Goal: Contribute content: Contribute content

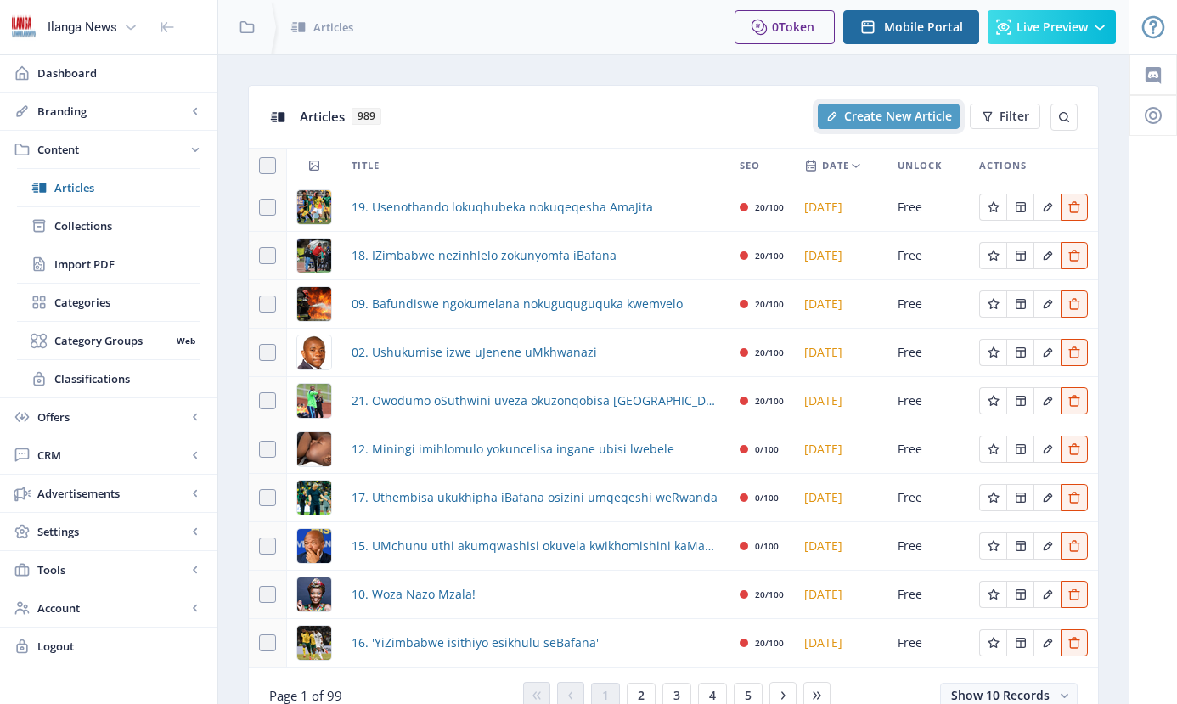
click at [865, 117] on span "Create New Article" at bounding box center [898, 117] width 108 height 14
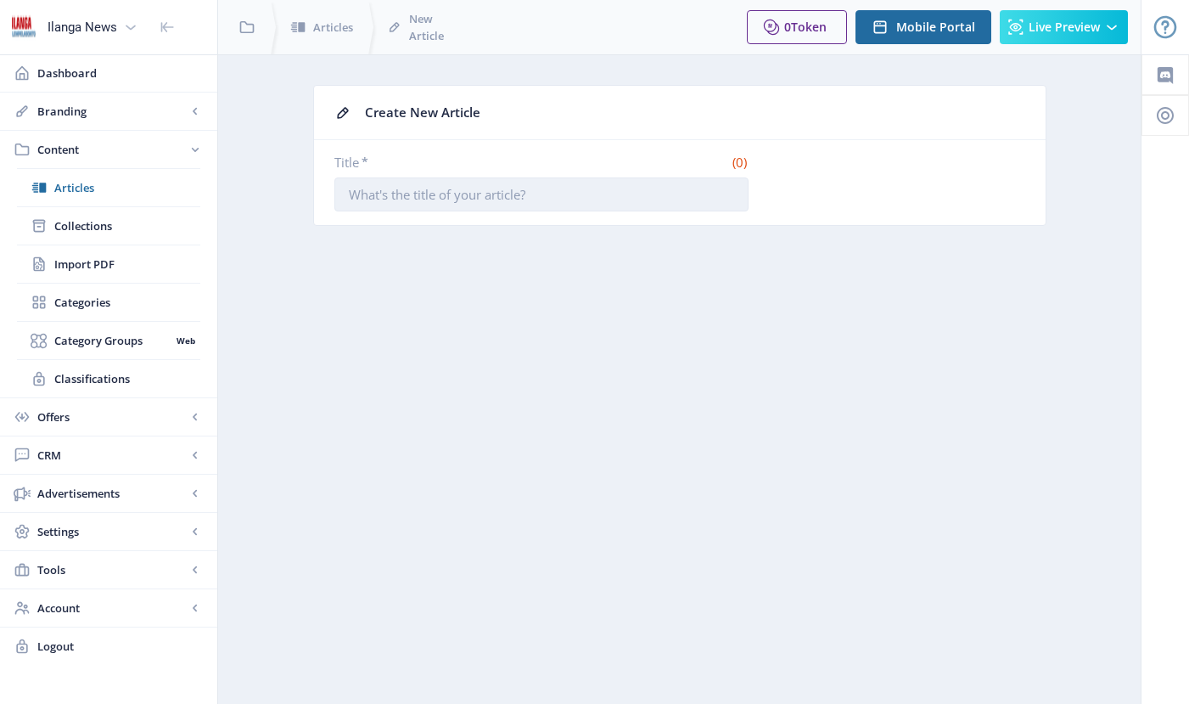
click at [418, 193] on input "Title *" at bounding box center [542, 194] width 414 height 34
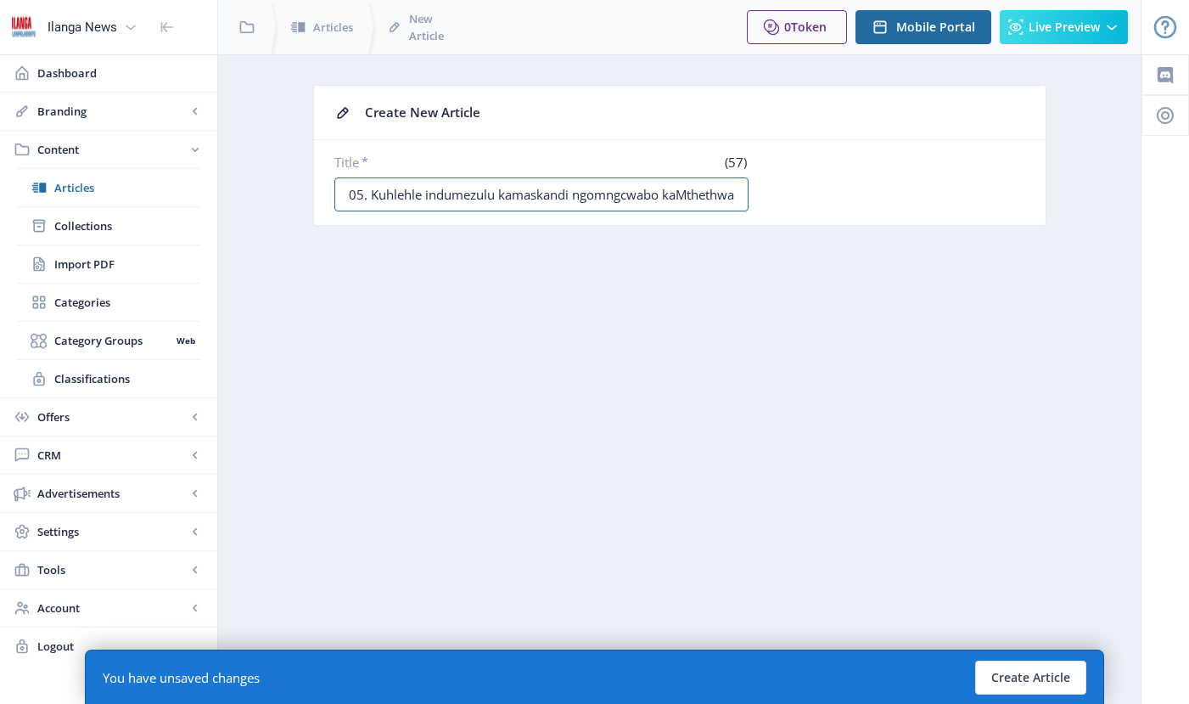
scroll to position [0, 3]
type input "05. Kuhlehle indumezulu kamaskandi ngomngcwabo kaMthethwa"
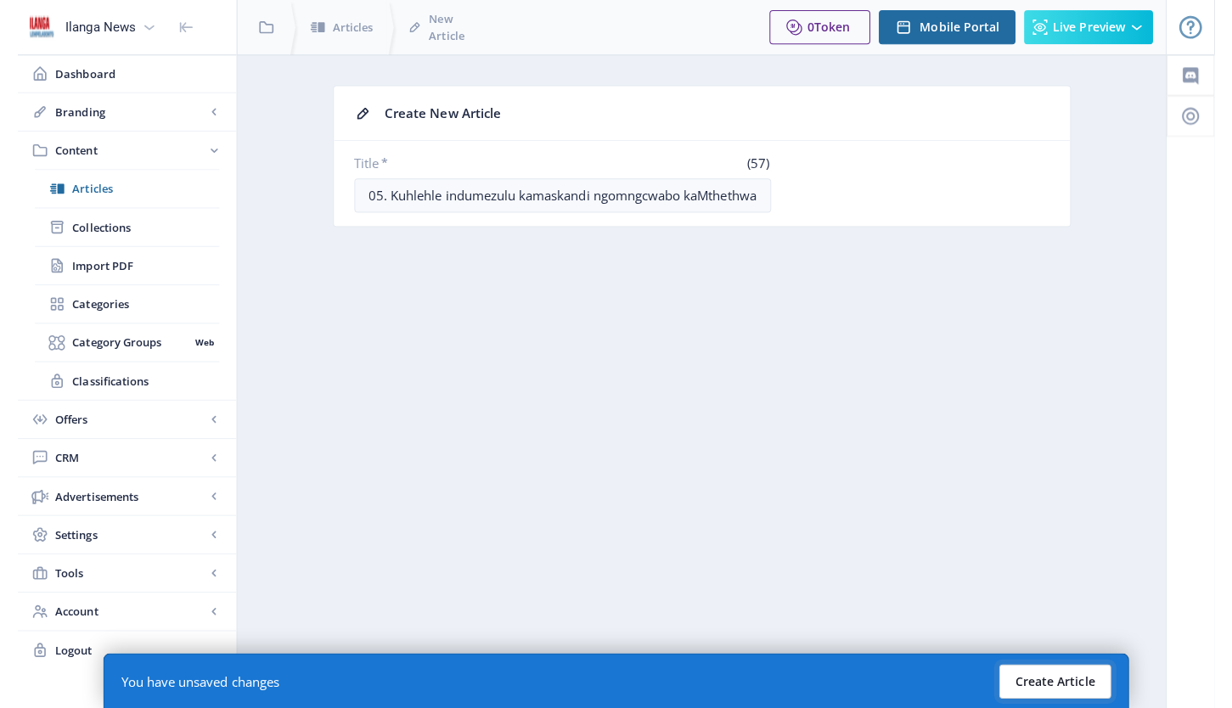
scroll to position [0, 0]
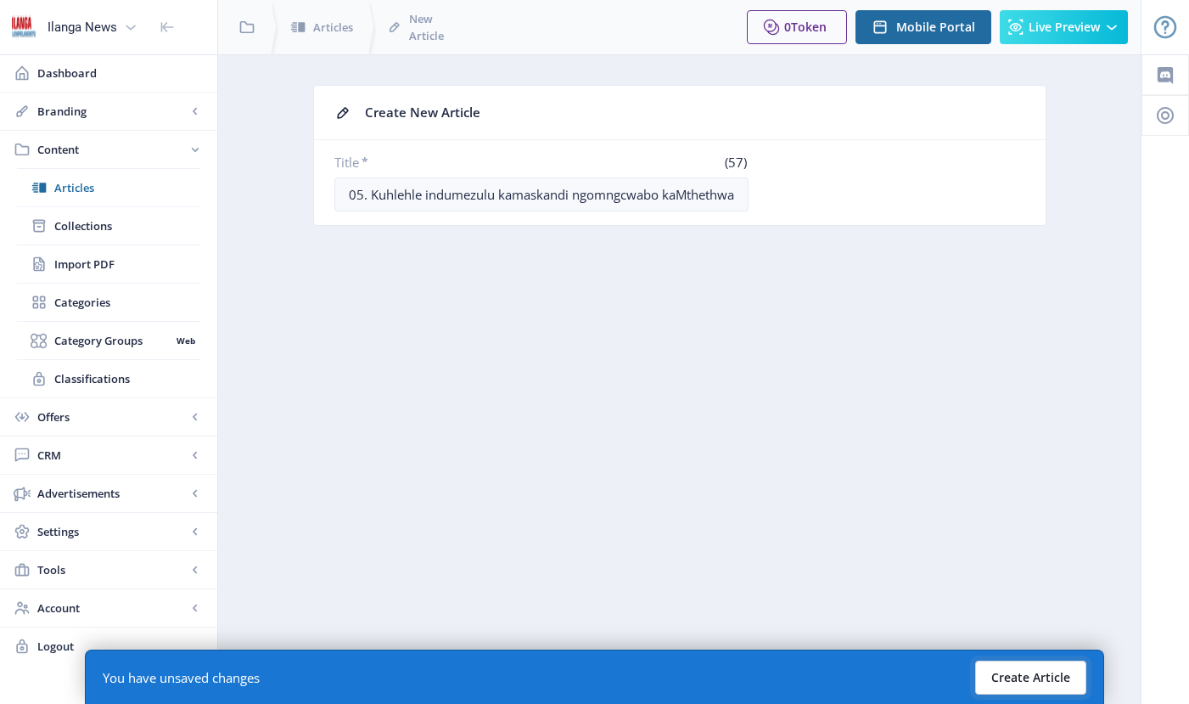
click at [1012, 670] on button "Create Article" at bounding box center [1030, 678] width 111 height 34
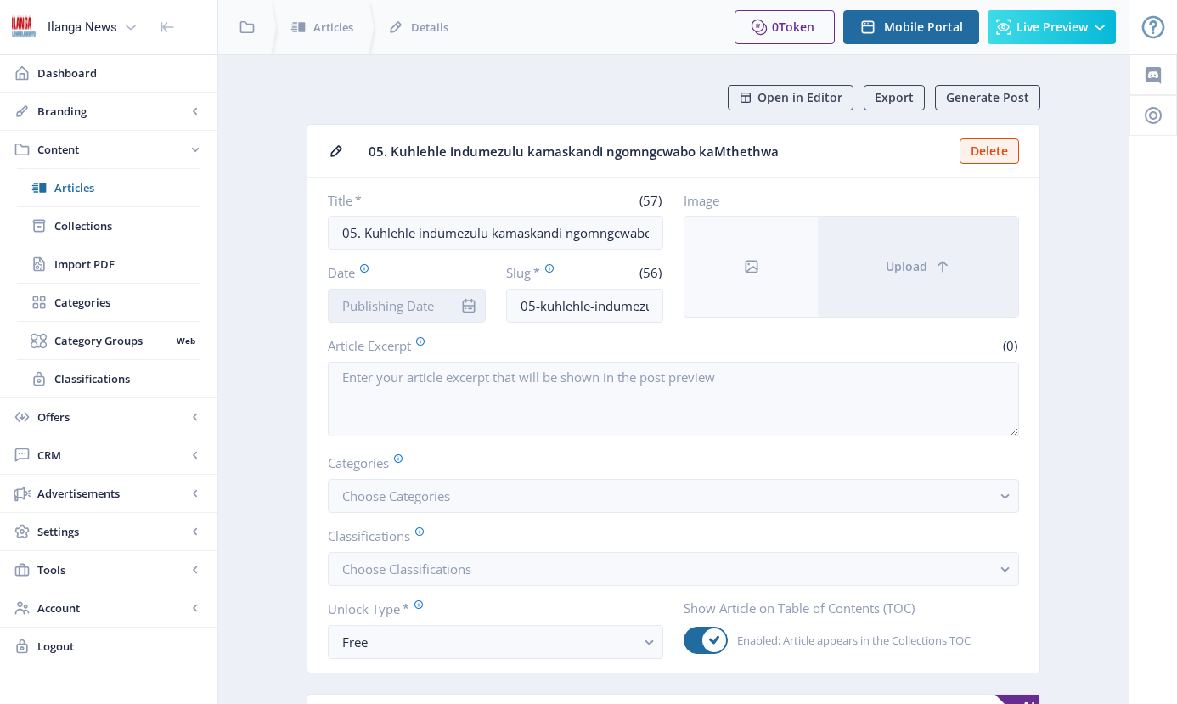
click at [426, 303] on input "Date" at bounding box center [407, 306] width 158 height 34
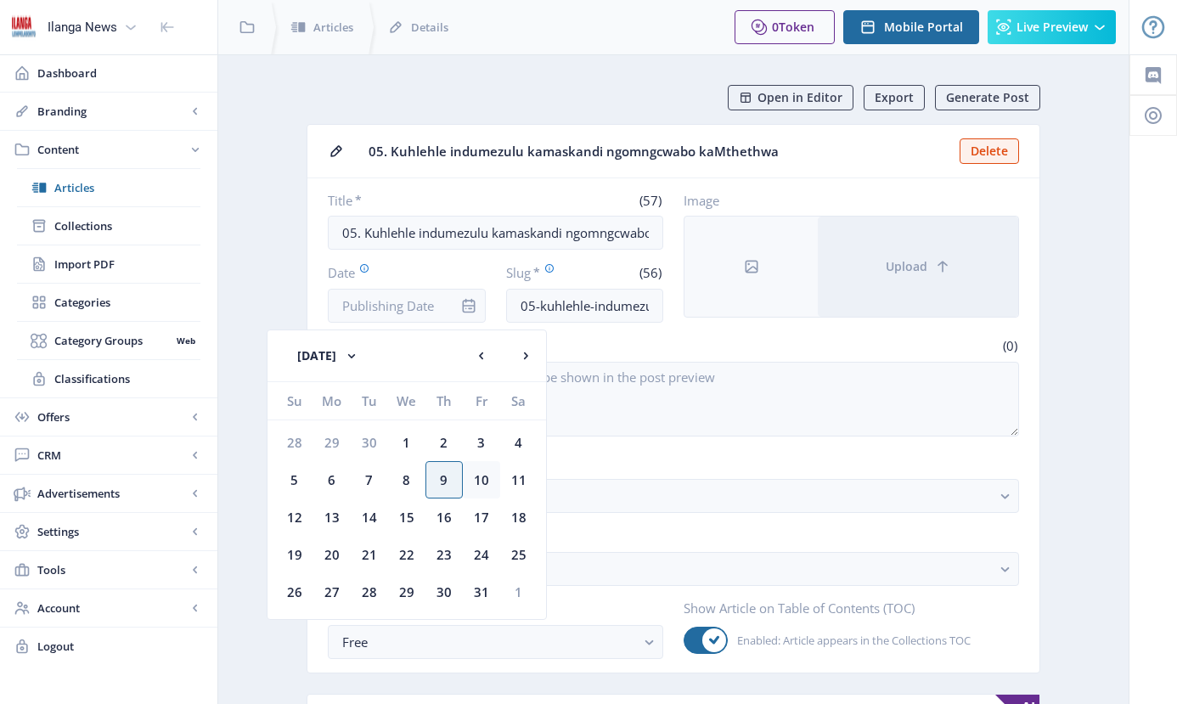
click at [479, 479] on div "10" at bounding box center [481, 479] width 37 height 37
type input "[DATE]"
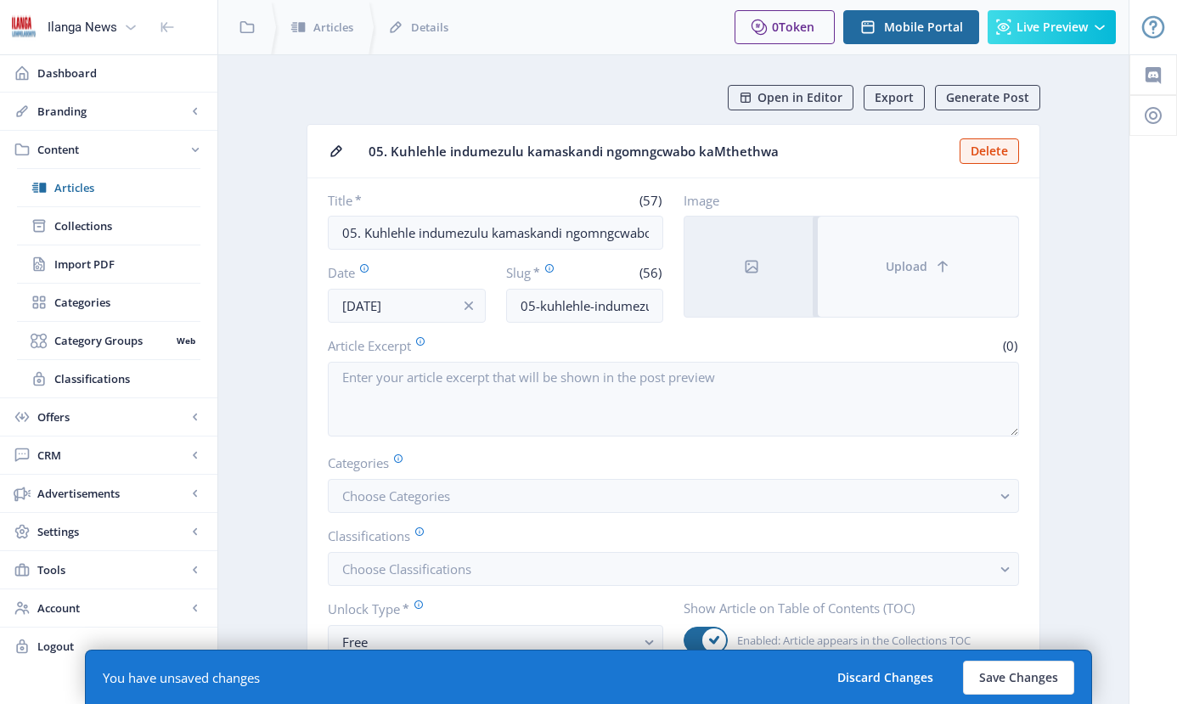
click at [899, 272] on span "Upload" at bounding box center [907, 267] width 42 height 14
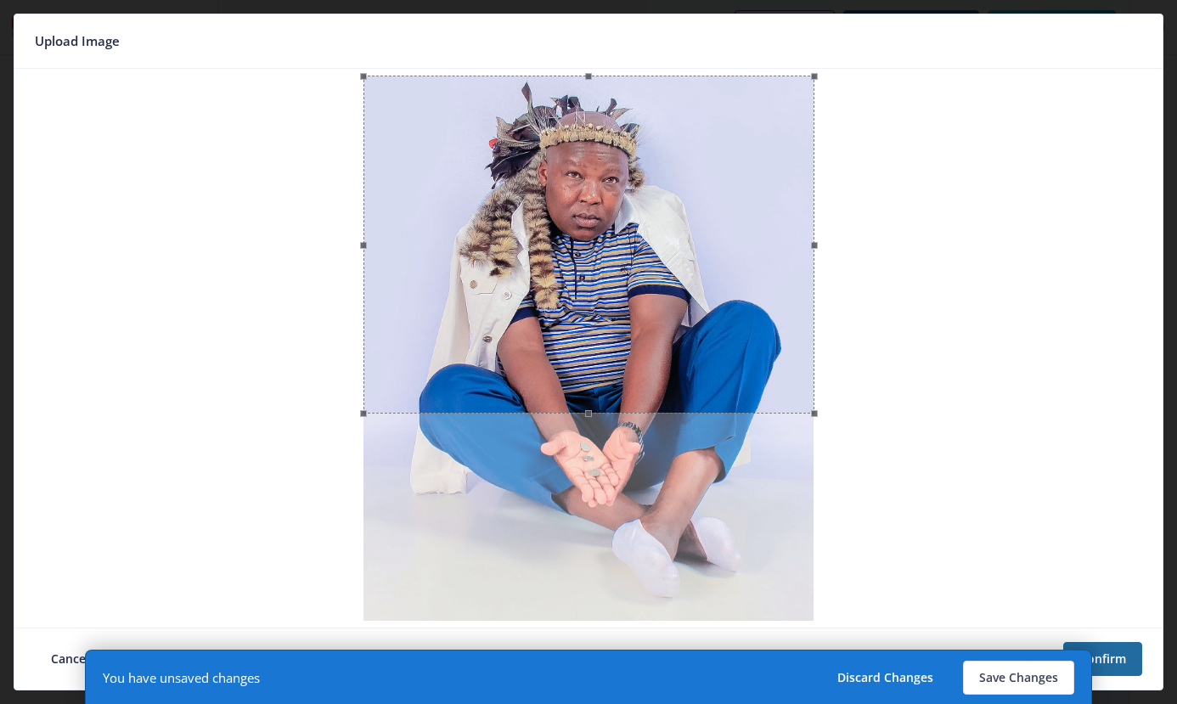
click at [646, 330] on div at bounding box center [588, 245] width 451 height 338
click at [1135, 662] on button "Confirm" at bounding box center [1102, 659] width 79 height 34
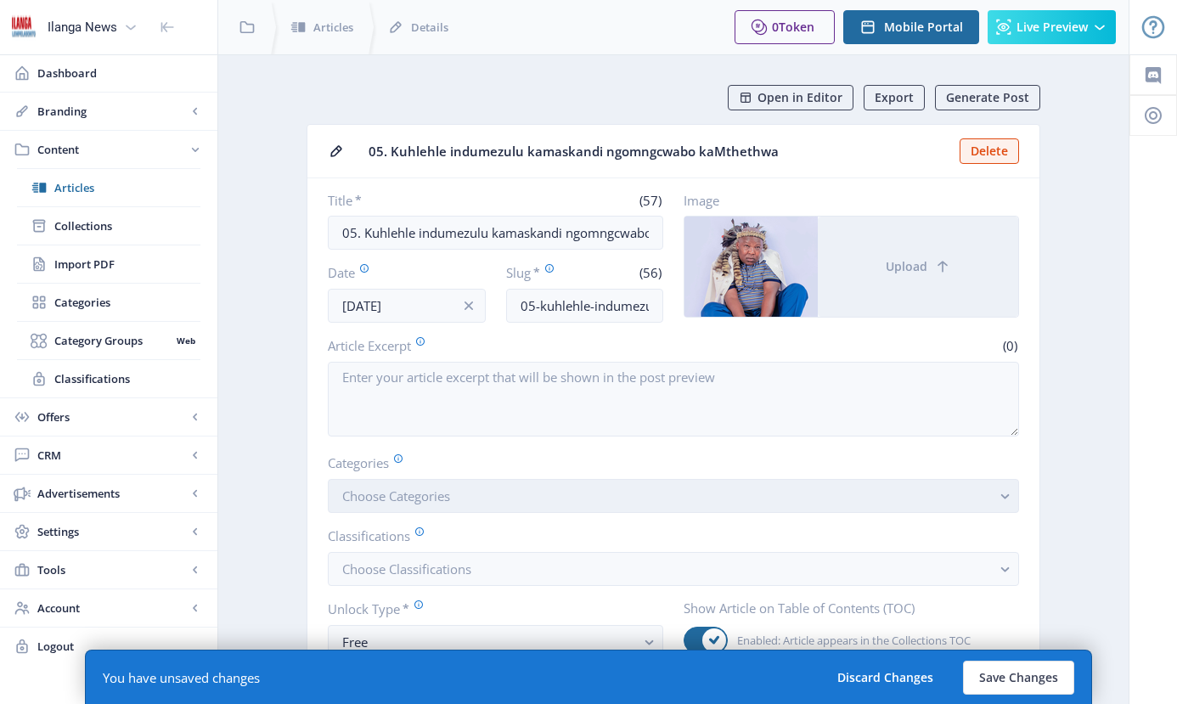
click at [461, 492] on button "Choose Categories" at bounding box center [673, 496] width 691 height 34
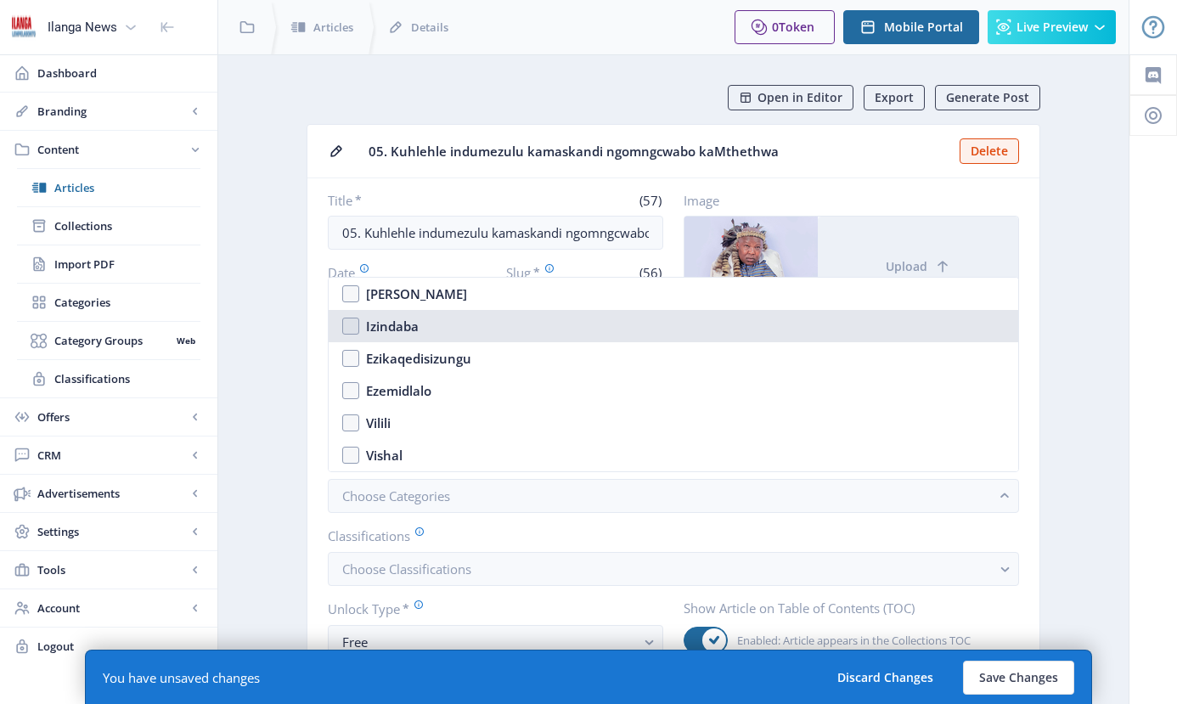
click at [341, 333] on nb-option "Izindaba" at bounding box center [673, 326] width 689 height 32
checkbox input "true"
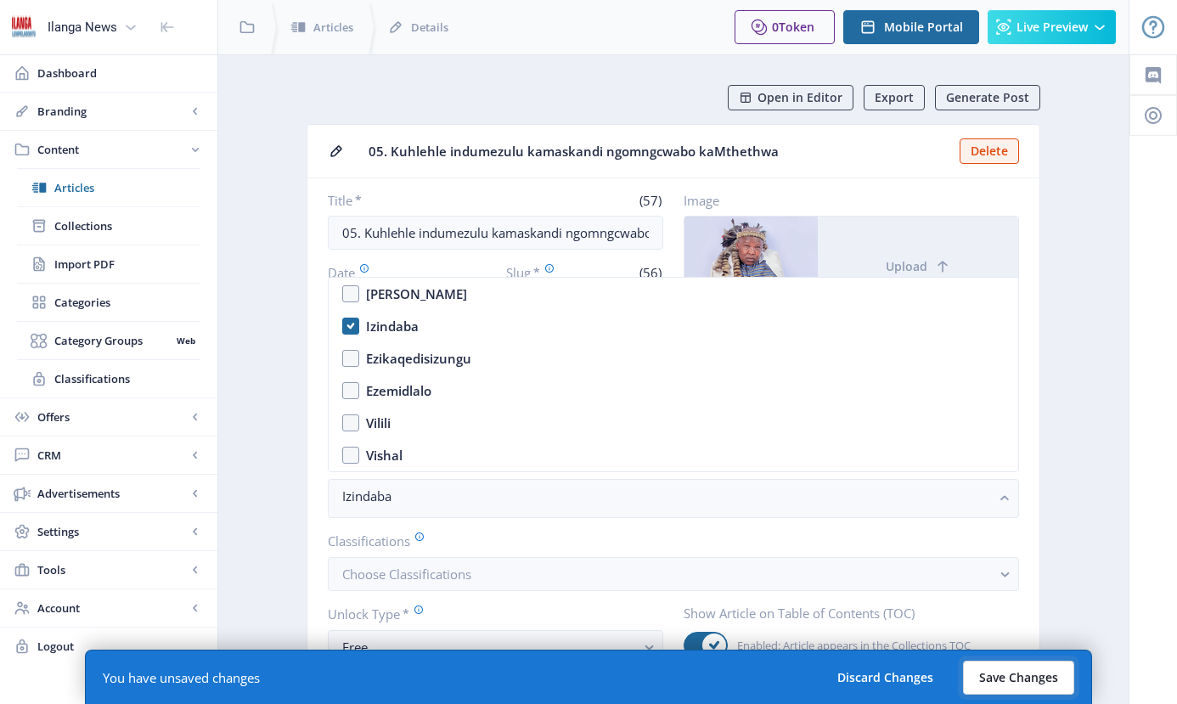
click at [1027, 672] on button "Save Changes" at bounding box center [1018, 678] width 111 height 34
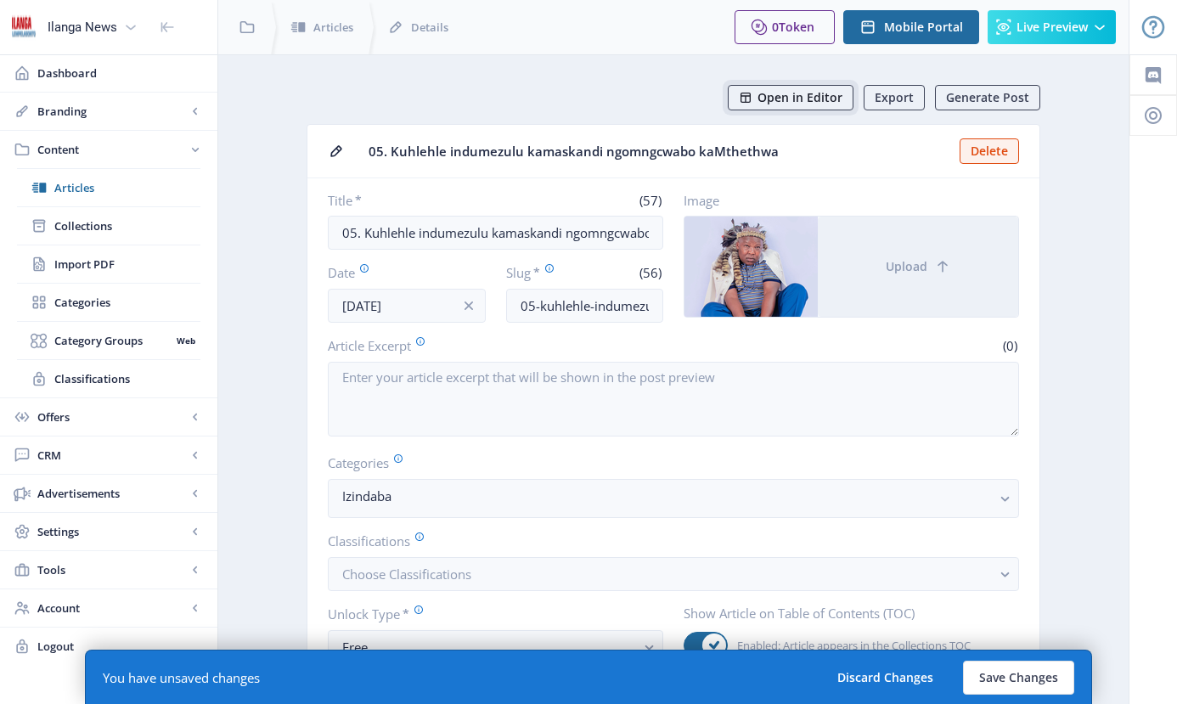
click at [790, 97] on span "Open in Editor" at bounding box center [799, 98] width 85 height 14
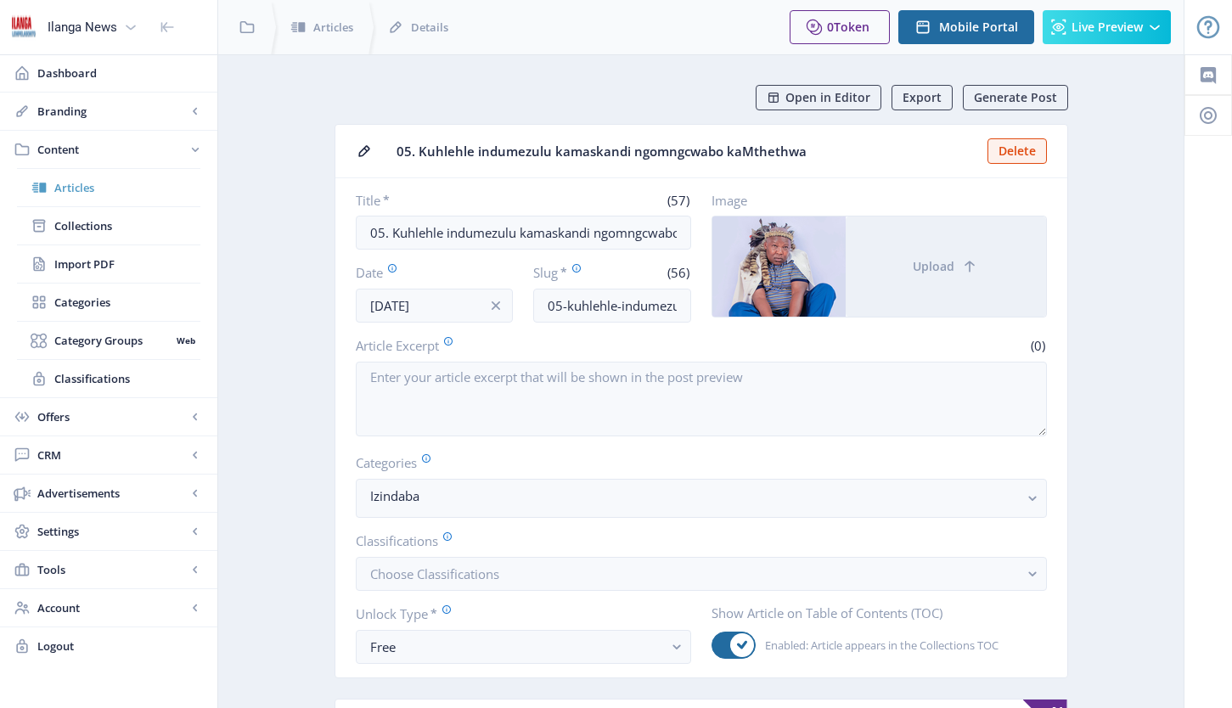
click at [84, 186] on span "Articles" at bounding box center [127, 187] width 146 height 17
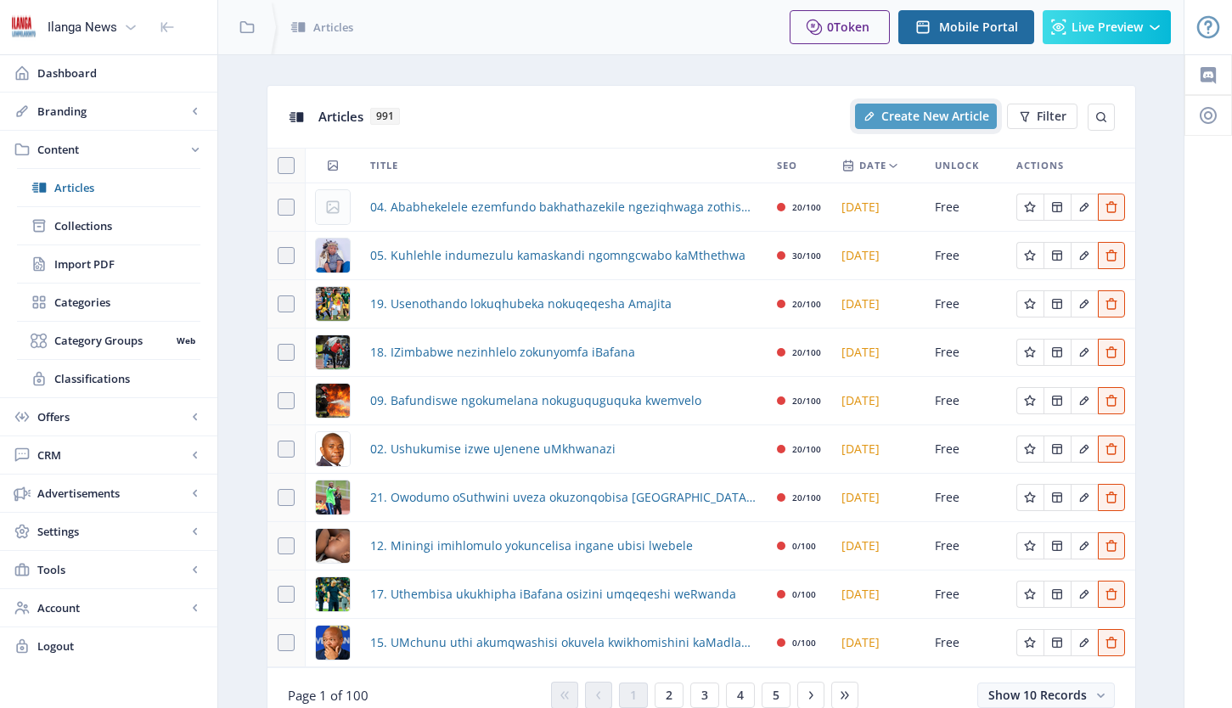
click at [910, 122] on span "Create New Article" at bounding box center [935, 117] width 108 height 14
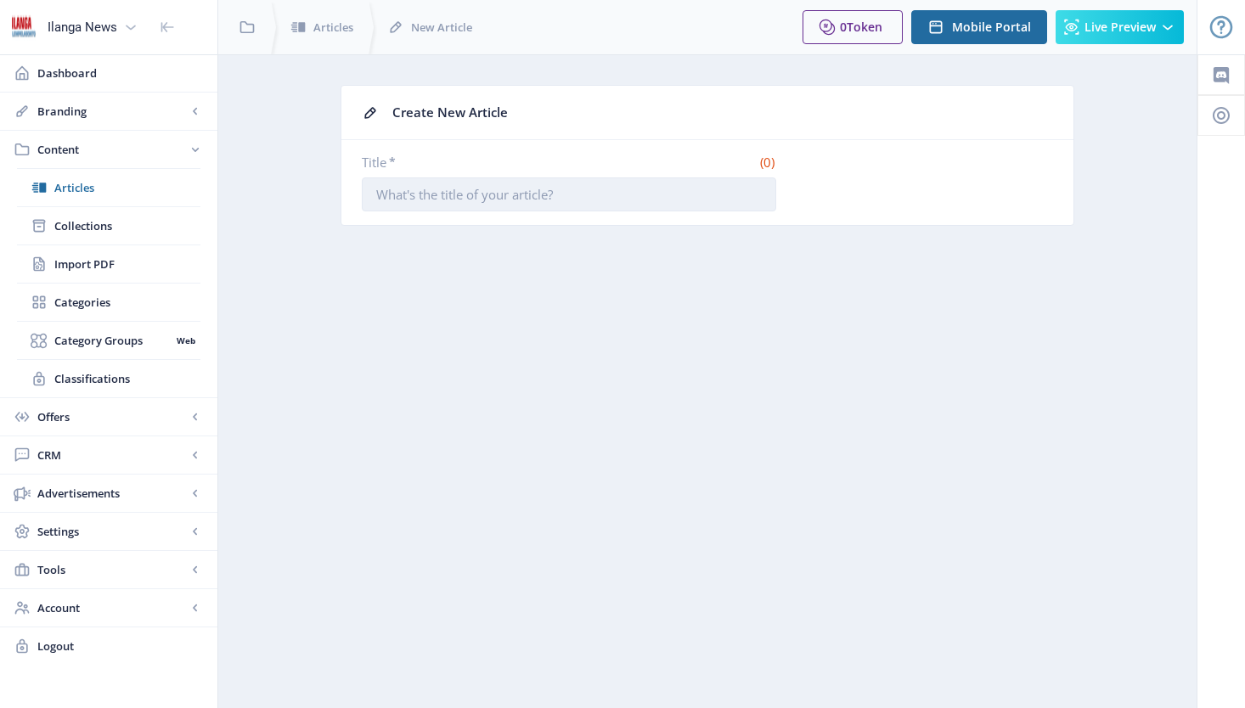
click at [428, 197] on input "Title *" at bounding box center [569, 194] width 414 height 34
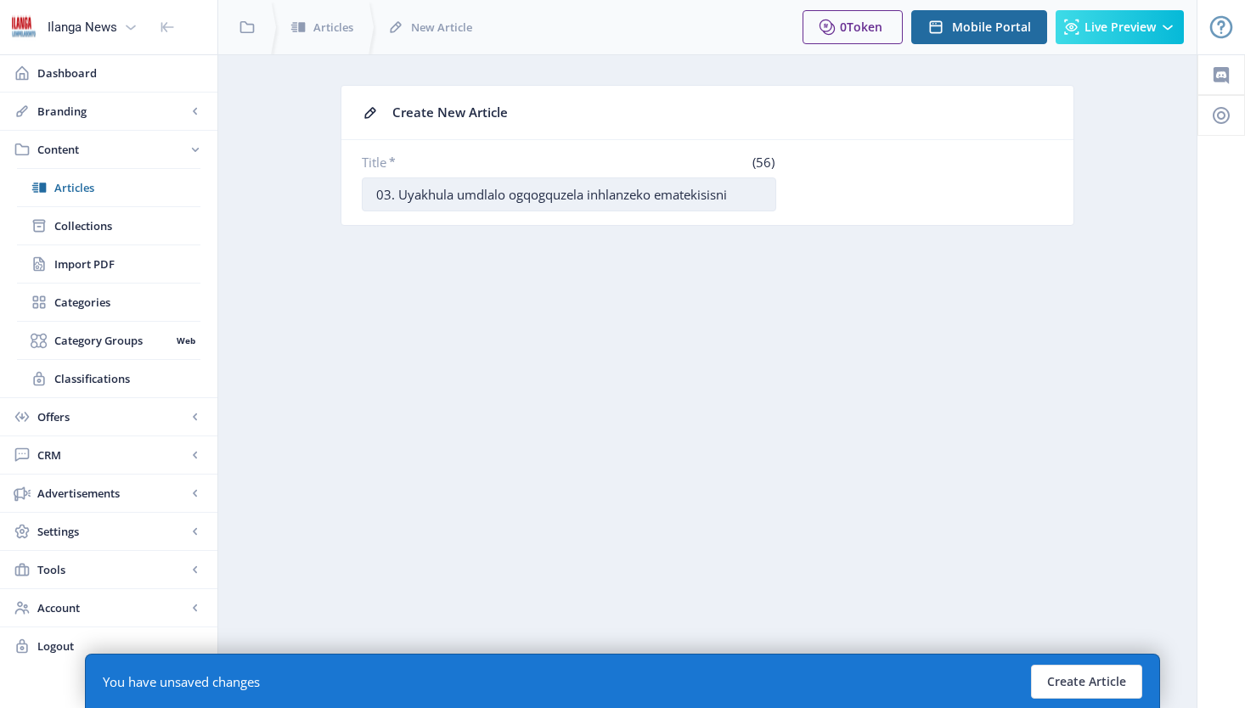
click at [720, 196] on input "03. Uyakhula umdlalo ogqogquzela inhlanzeko ematekisisni" at bounding box center [569, 194] width 414 height 34
type input "03. Uyakhula umdlalo ogqogquzela inhlanzeko ematekisini"
click at [1068, 678] on button "Create Article" at bounding box center [1086, 682] width 111 height 34
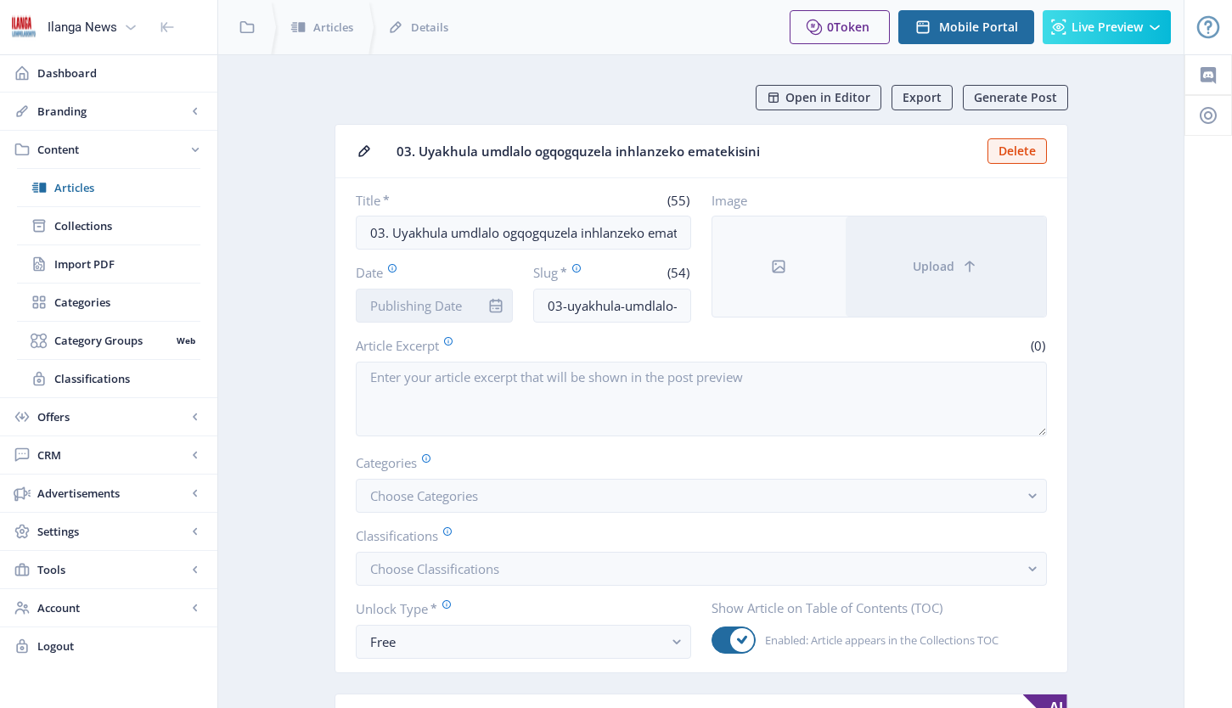
click at [424, 312] on input "Date" at bounding box center [435, 306] width 158 height 34
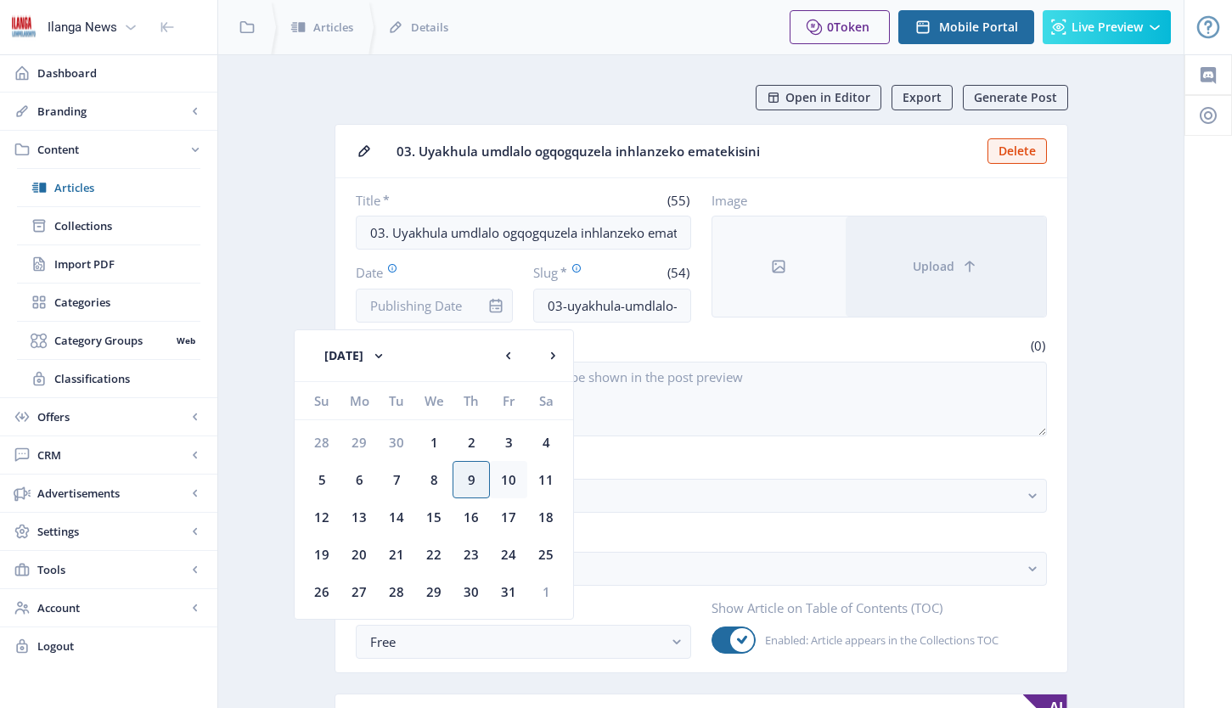
click at [512, 482] on div "10" at bounding box center [508, 479] width 37 height 37
type input "[DATE]"
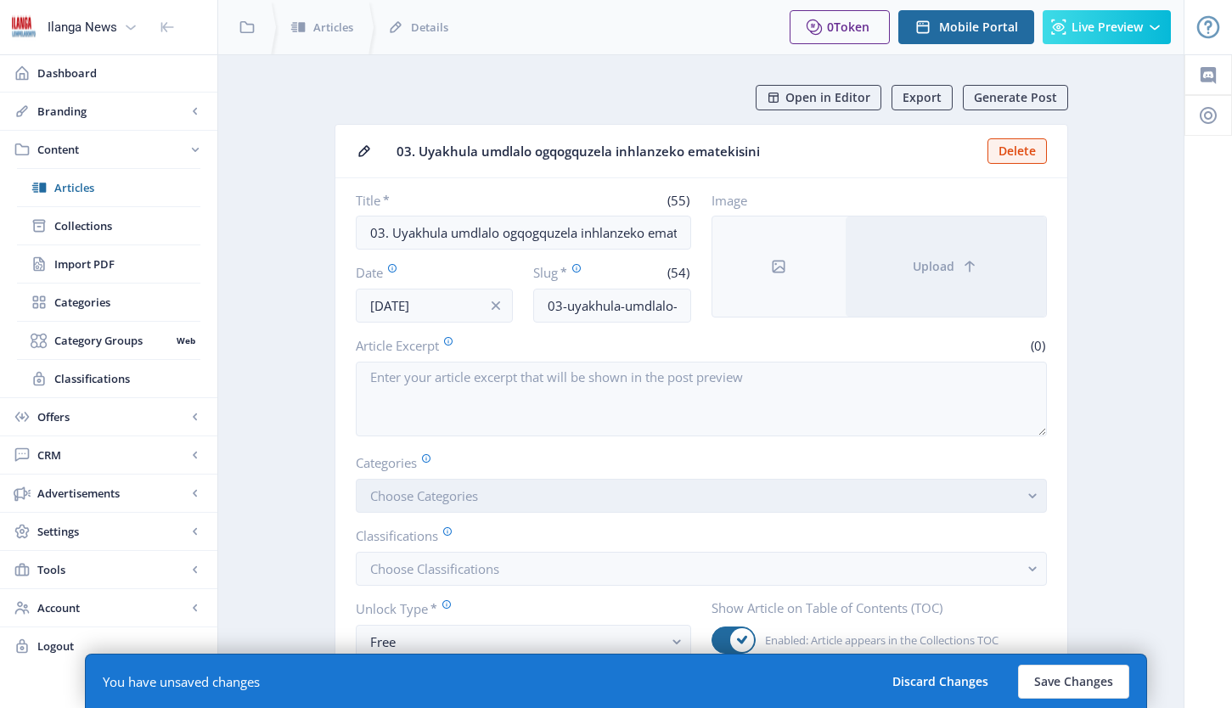
click at [422, 503] on span "Choose Categories" at bounding box center [424, 495] width 108 height 17
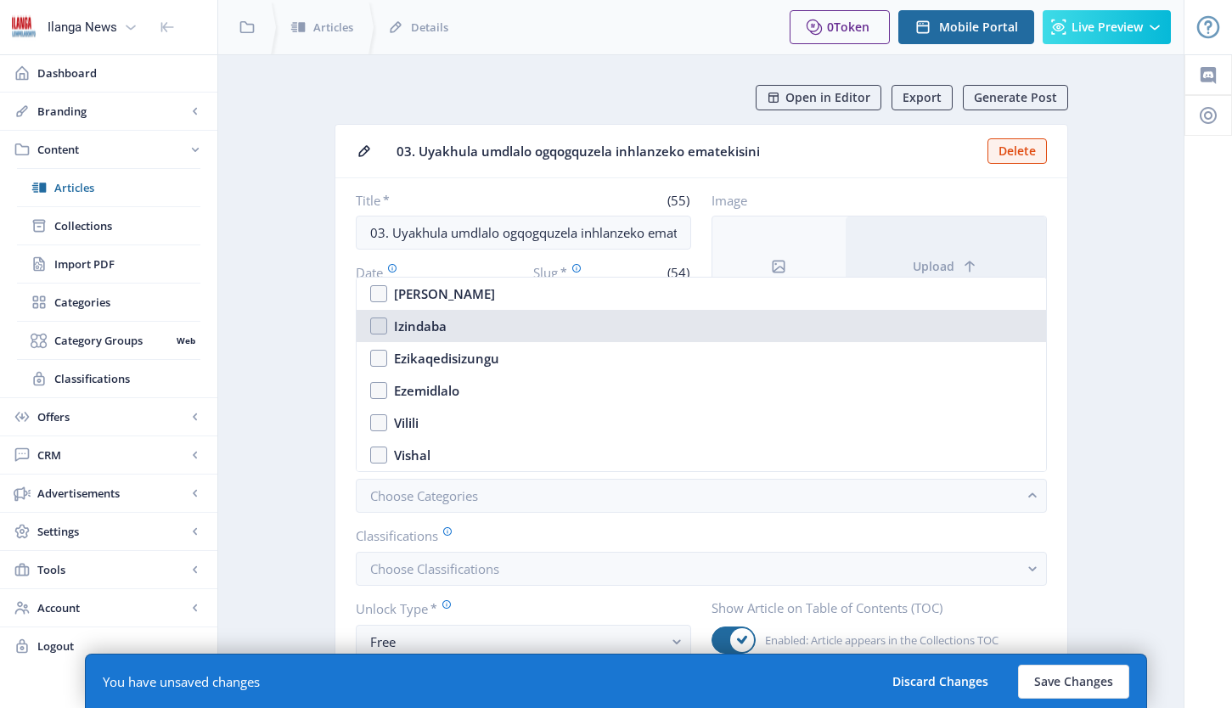
click at [374, 332] on nb-option "Izindaba" at bounding box center [701, 326] width 689 height 32
checkbox input "true"
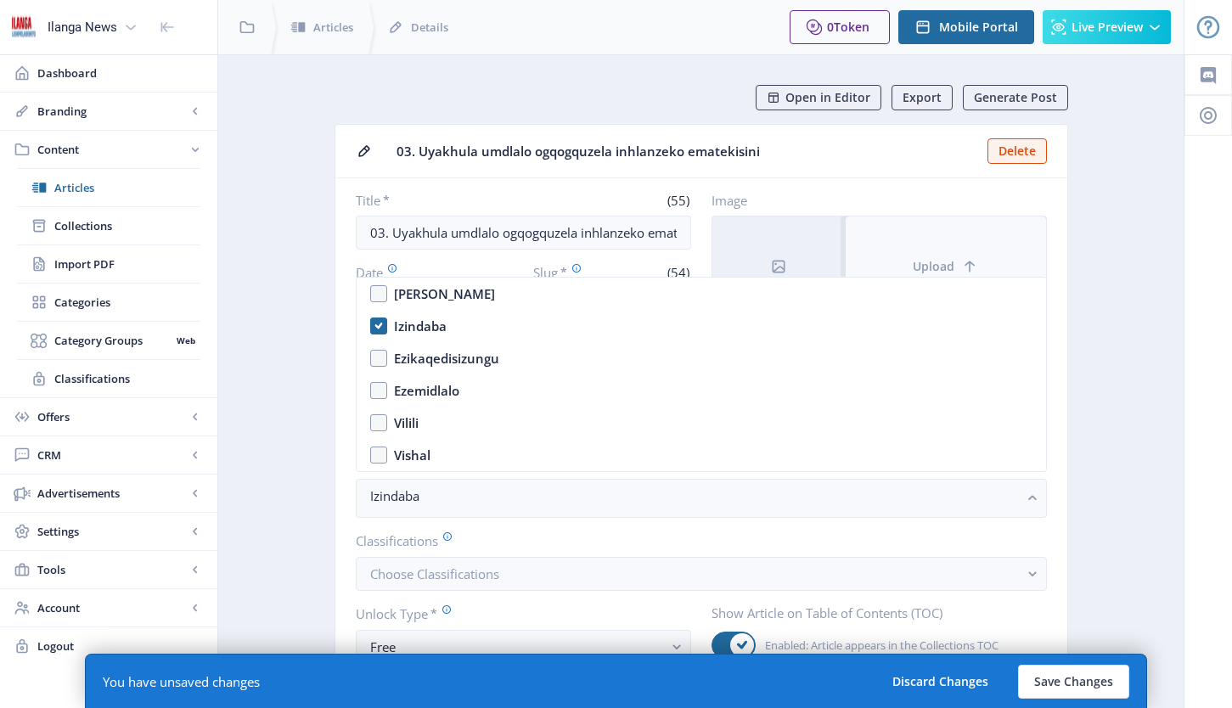
click at [937, 239] on button "Upload" at bounding box center [946, 266] width 200 height 100
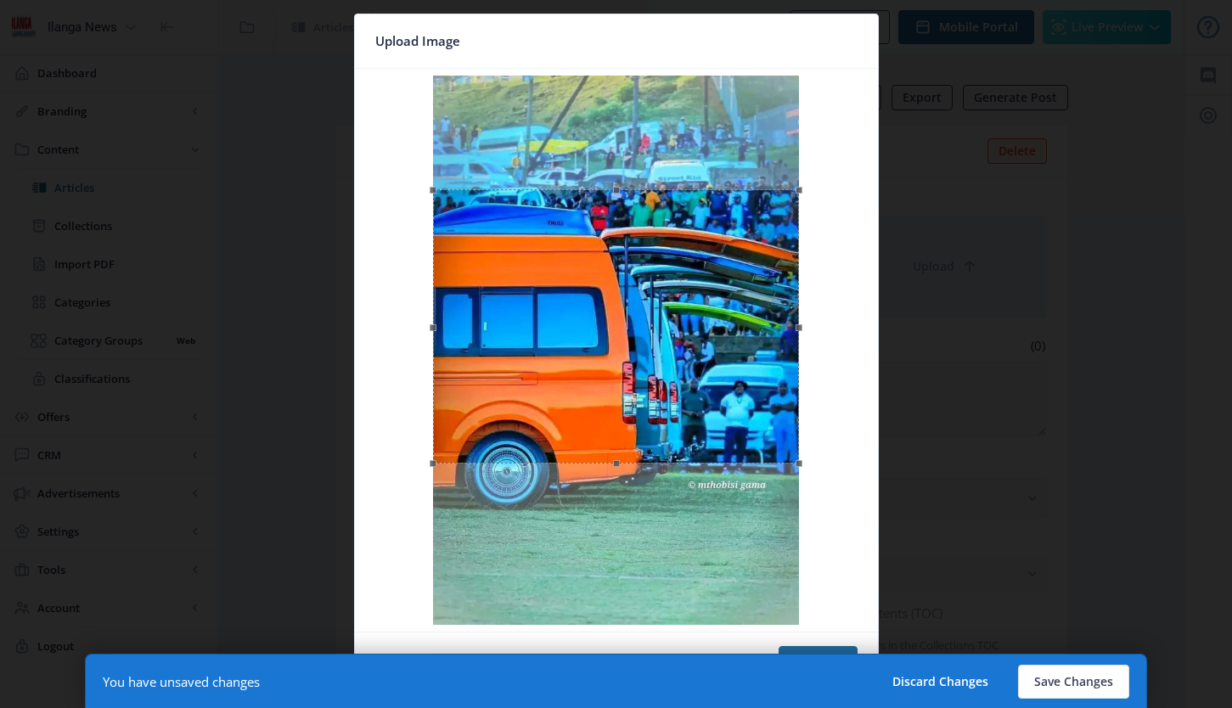
drag, startPoint x: 663, startPoint y: 273, endPoint x: 646, endPoint y: 387, distance: 115.0
click at [646, 387] on div at bounding box center [616, 326] width 366 height 274
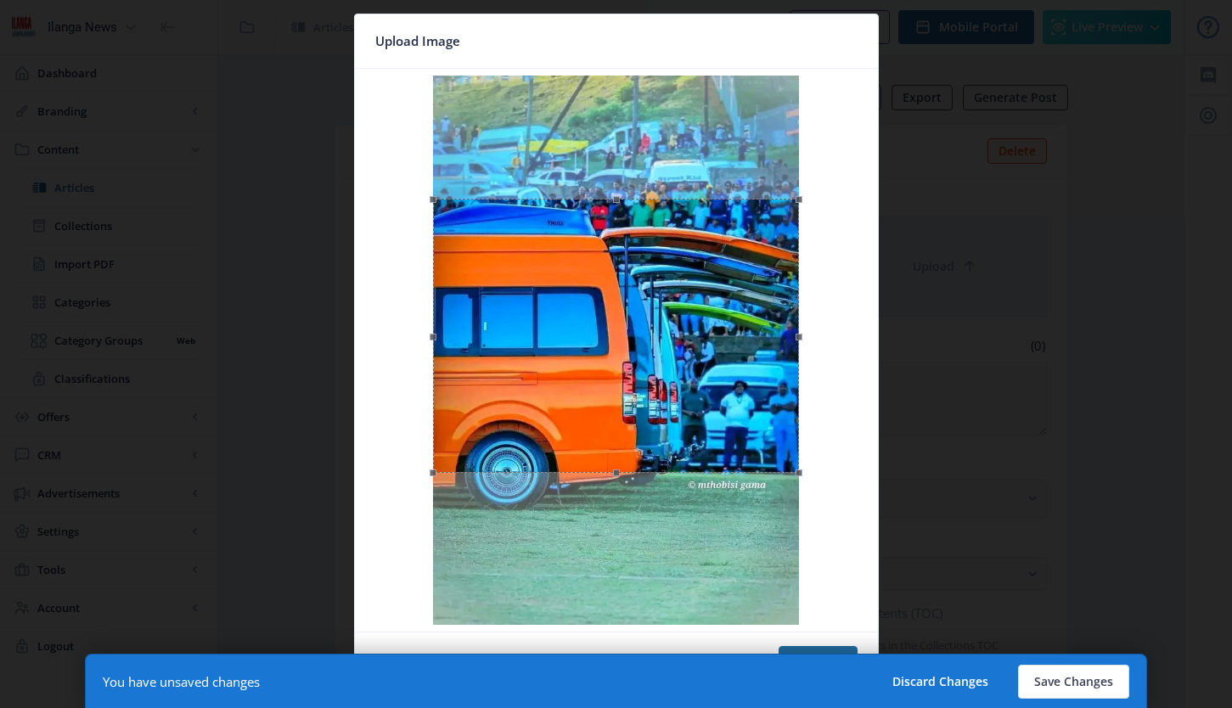
drag, startPoint x: 646, startPoint y: 387, endPoint x: 643, endPoint y: 396, distance: 9.9
click at [643, 396] on div at bounding box center [616, 336] width 366 height 274
click at [827, 644] on nb-card-footer "Cancel Confirm" at bounding box center [616, 663] width 523 height 62
click at [824, 648] on button "Confirm" at bounding box center [818, 663] width 79 height 34
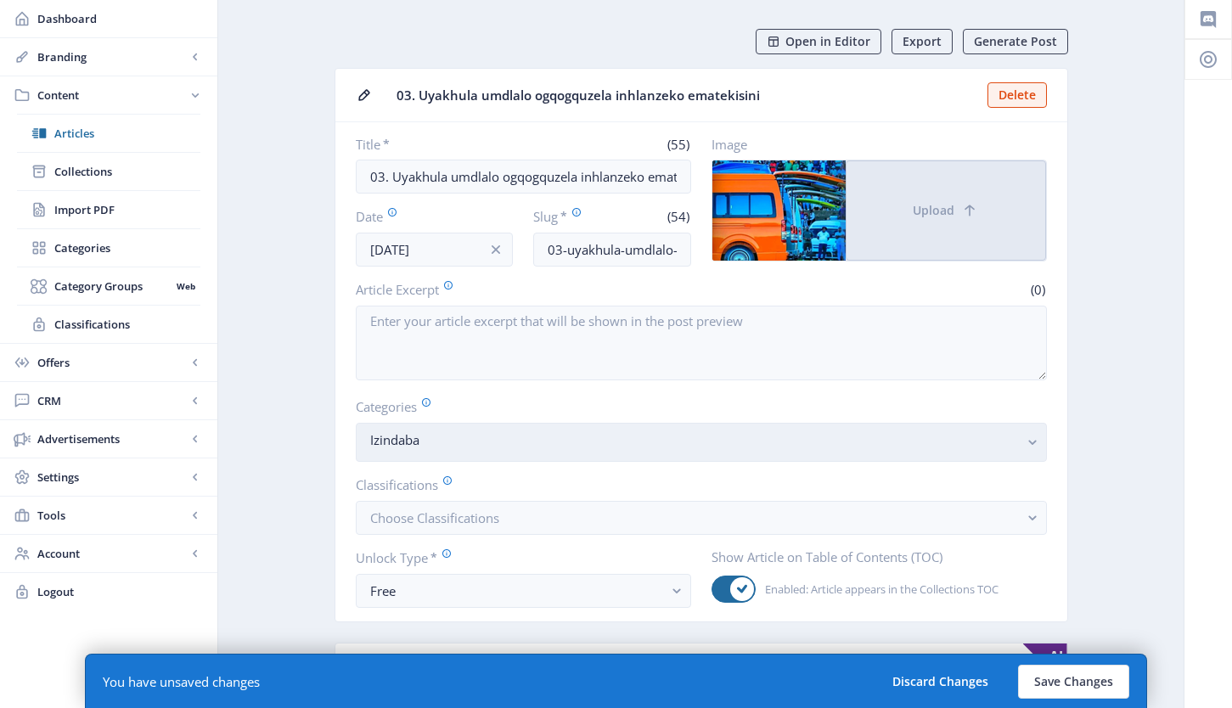
scroll to position [285, 0]
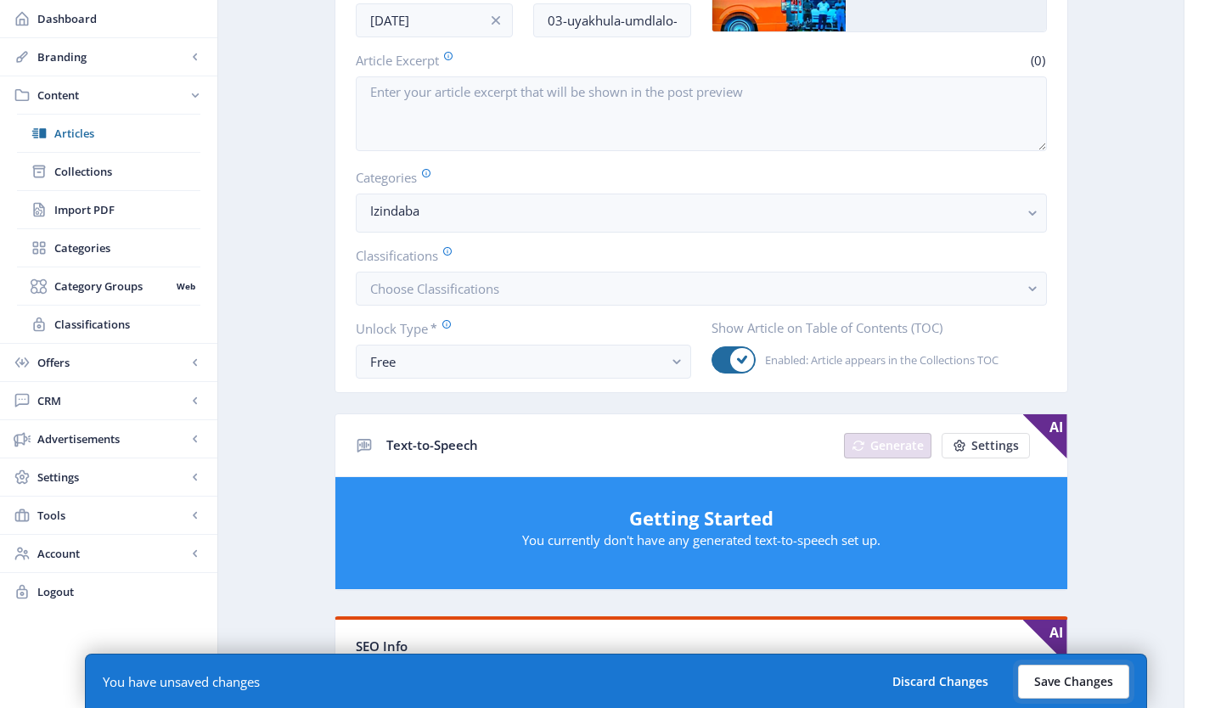
click at [1077, 682] on button "Save Changes" at bounding box center [1073, 682] width 111 height 34
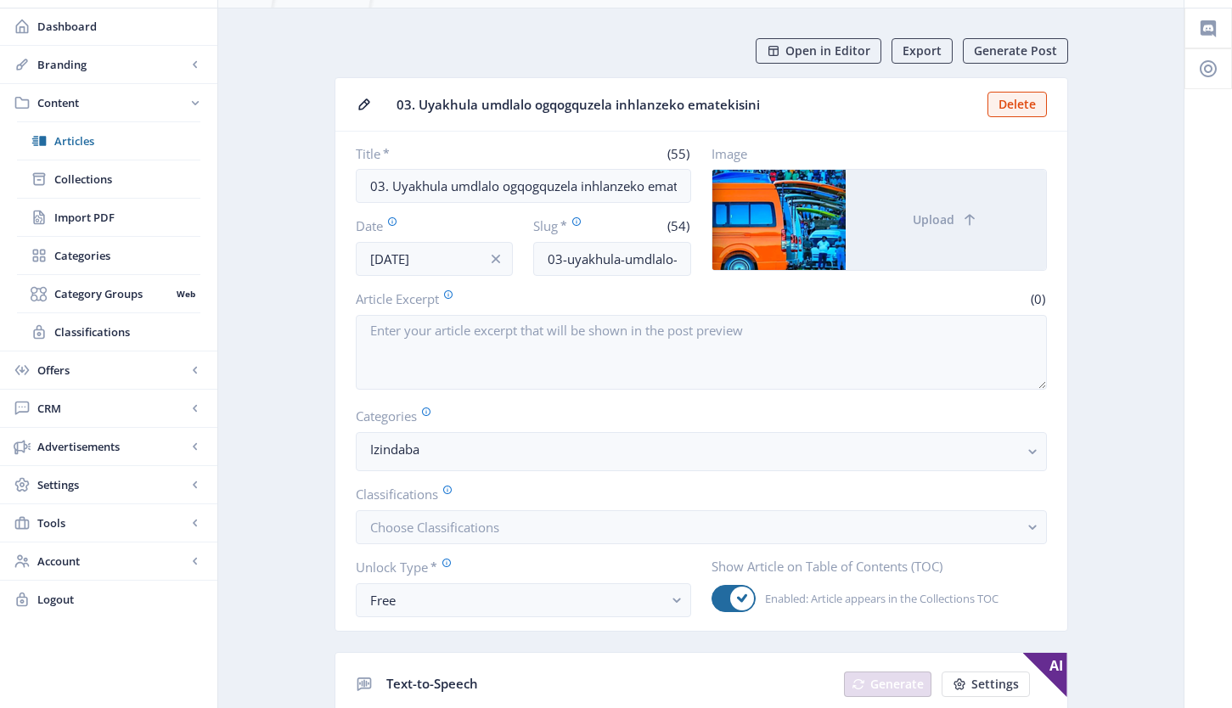
scroll to position [0, 0]
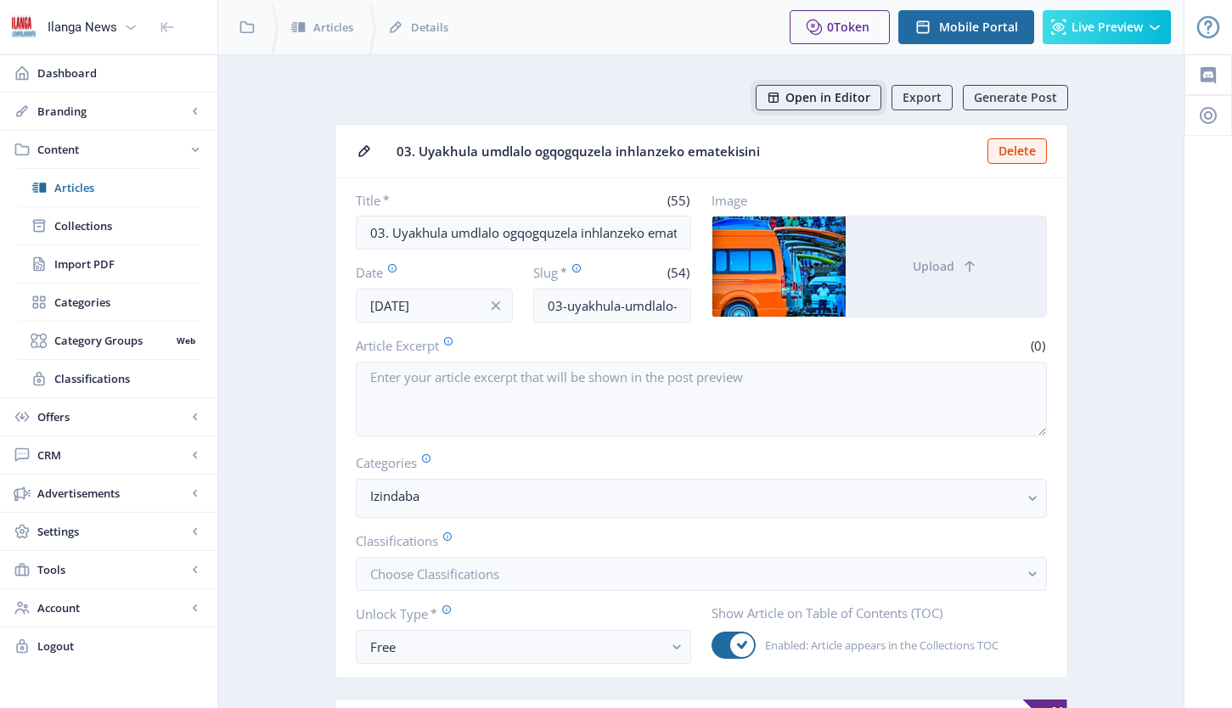
click at [813, 102] on span "Open in Editor" at bounding box center [827, 98] width 85 height 14
